Goal: Task Accomplishment & Management: Use online tool/utility

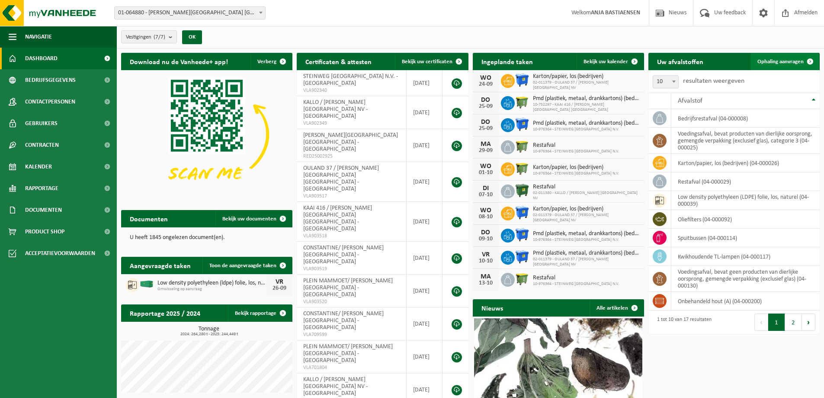
click at [760, 61] on span "Ophaling aanvragen" at bounding box center [781, 62] width 46 height 6
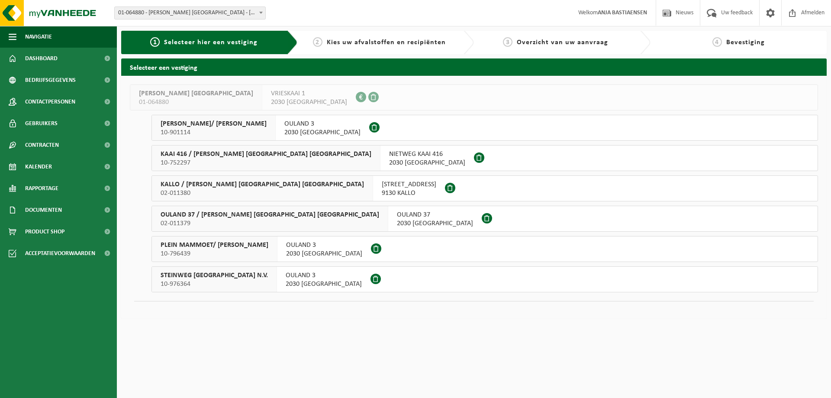
click at [206, 219] on span "OULAND 37 / [PERSON_NAME] [GEOGRAPHIC_DATA] [GEOGRAPHIC_DATA]" at bounding box center [270, 214] width 219 height 9
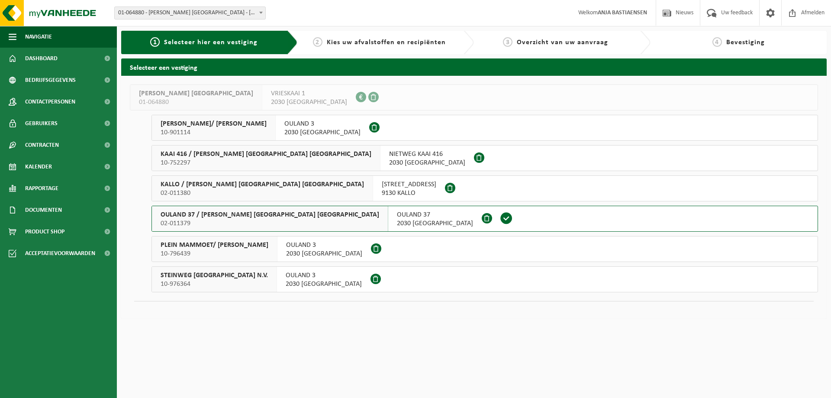
click at [206, 219] on span "OULAND 37 / [PERSON_NAME] [GEOGRAPHIC_DATA] [GEOGRAPHIC_DATA]" at bounding box center [270, 214] width 219 height 9
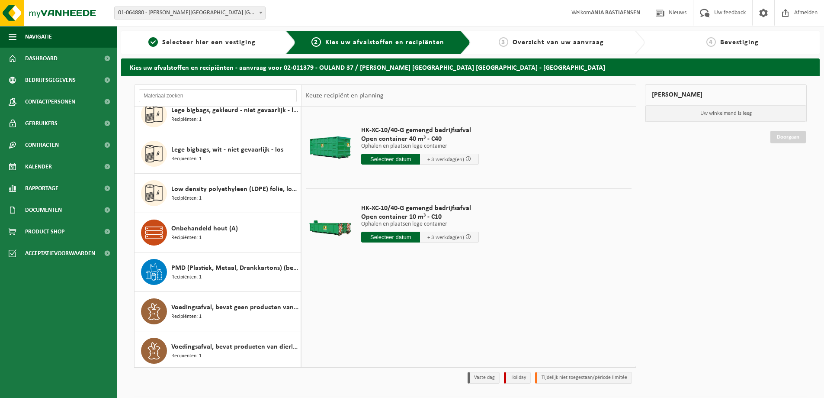
scroll to position [133, 0]
